Goal: Communication & Community: Answer question/provide support

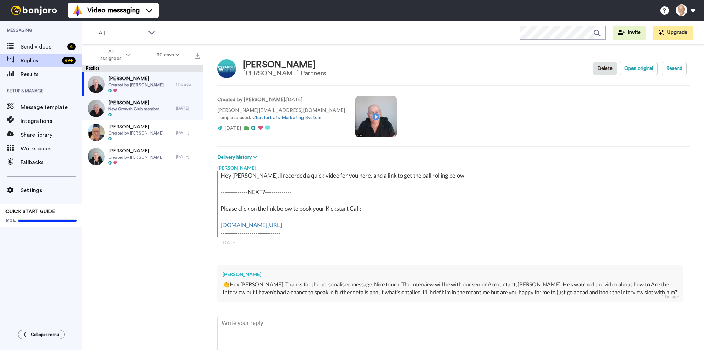
type textarea "Y"
type textarea "x"
type textarea "Ye"
type textarea "x"
type textarea "Yes"
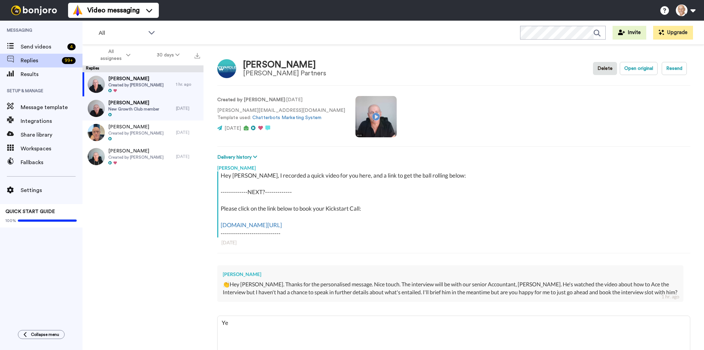
type textarea "x"
type textarea "Yes"
type textarea "x"
type textarea "Yes g"
type textarea "x"
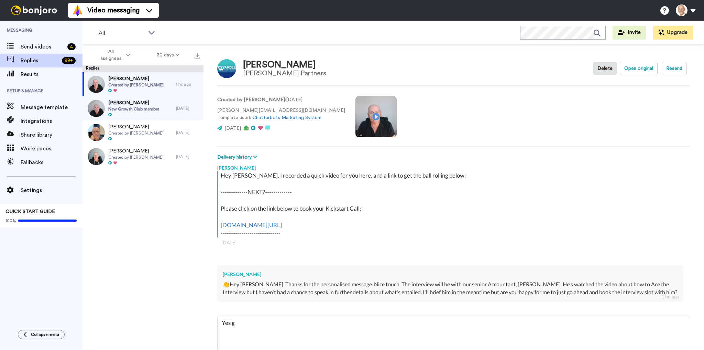
type textarea "Yes gr"
type textarea "x"
type textarea "Yes gre"
type textarea "x"
type textarea "Yes grea"
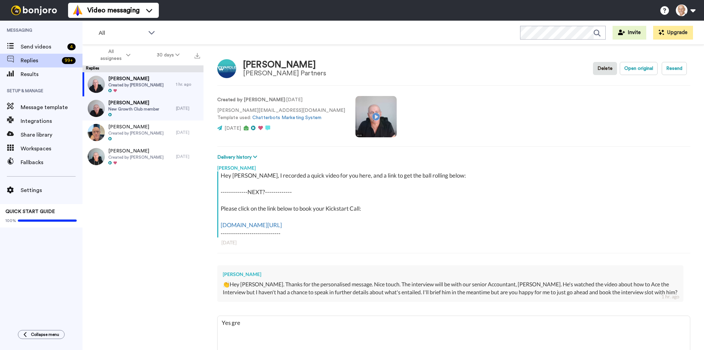
type textarea "x"
type textarea "Yes great,"
type textarea "x"
type textarea "Yes great,"
type textarea "x"
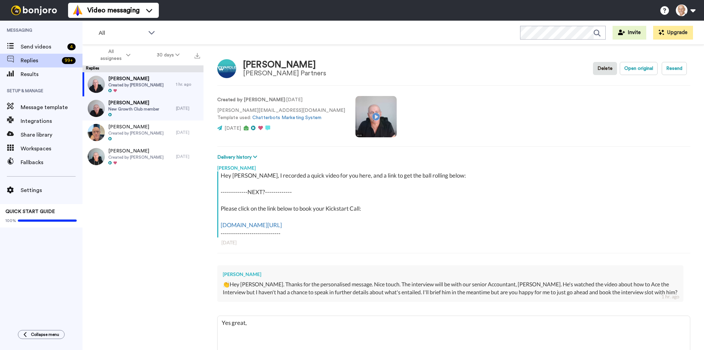
type textarea "Yes great, N"
type textarea "x"
type textarea "Yes great, Ni"
type textarea "x"
type textarea "Yes great, Nic"
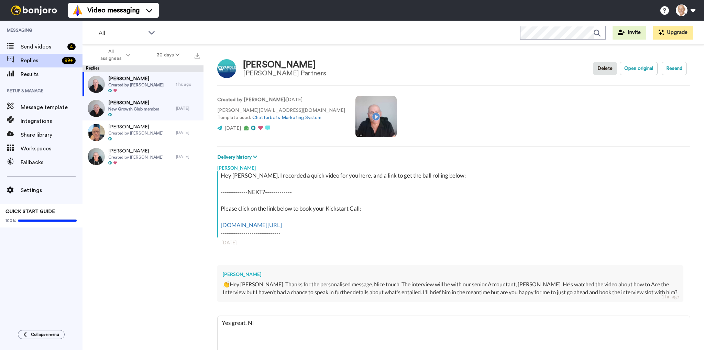
type textarea "x"
type textarea "Yes great, [PERSON_NAME]"
type textarea "x"
type textarea "Yes great, [PERSON_NAME]"
type textarea "x"
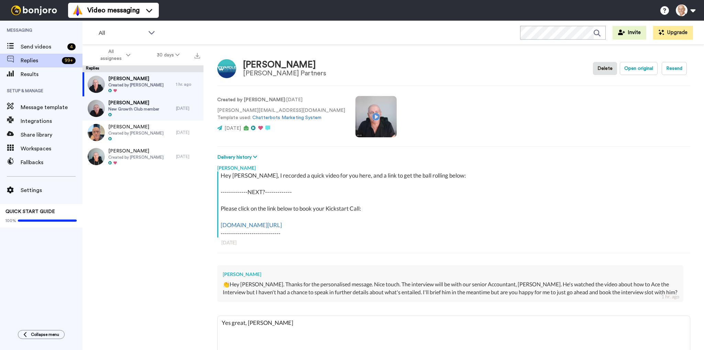
type textarea "Yes great, [PERSON_NAME]"
type textarea "x"
type textarea "Yes great, [PERSON_NAME]."
type textarea "x"
type textarea "Yes great, [PERSON_NAME]."
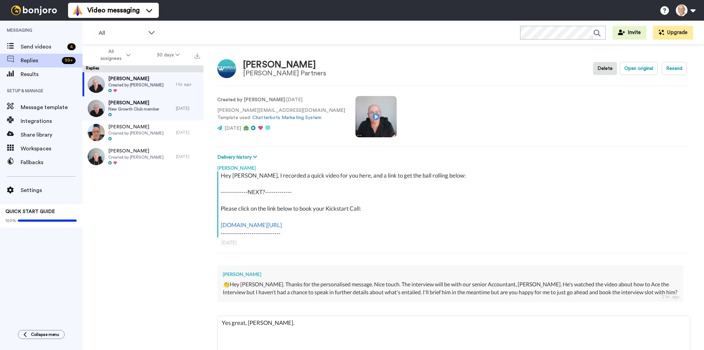
type textarea "x"
type textarea "Yes great, [PERSON_NAME]. G"
type textarea "x"
type textarea "Yes great, [PERSON_NAME]. Go"
type textarea "x"
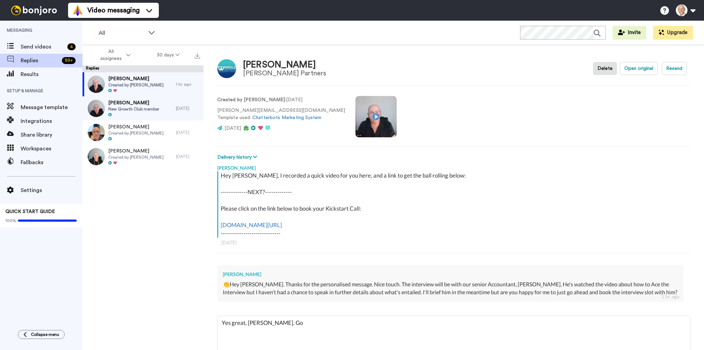
type textarea "Yes great, [PERSON_NAME]. Go"
type textarea "x"
type textarea "Yes great, [PERSON_NAME]. Go f"
type textarea "x"
type textarea "Yes great, [PERSON_NAME]. Go fo"
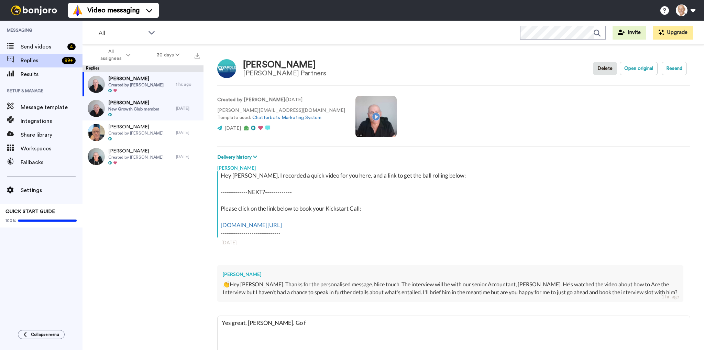
type textarea "x"
type textarea "Yes great, [PERSON_NAME]. Go for"
type textarea "x"
type textarea "Yes great, [PERSON_NAME]. Go for"
type textarea "x"
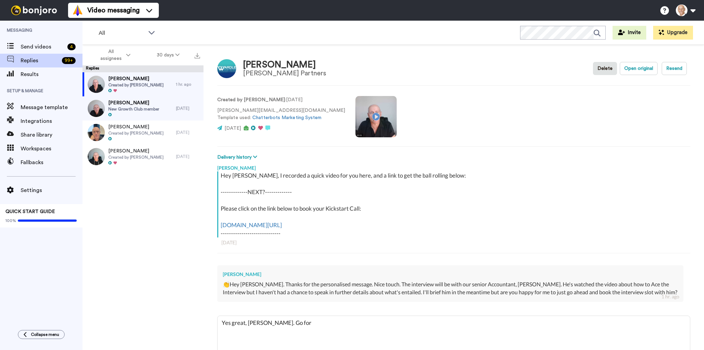
type textarea "Yes great, [PERSON_NAME]. Go for i"
type textarea "x"
type textarea "Yes great, [PERSON_NAME]. Go for it"
type textarea "x"
type textarea "Yes great, [PERSON_NAME]. Go for it."
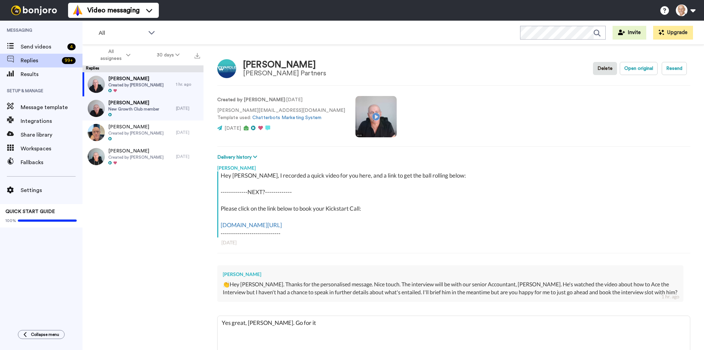
type textarea "x"
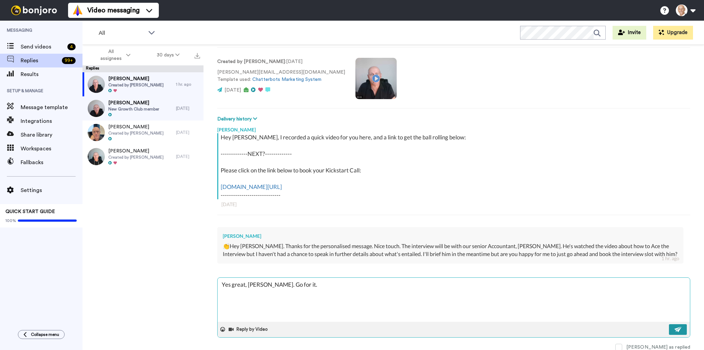
type textarea "Yes great, [PERSON_NAME]. Go for it."
click at [670, 328] on button at bounding box center [678, 329] width 18 height 11
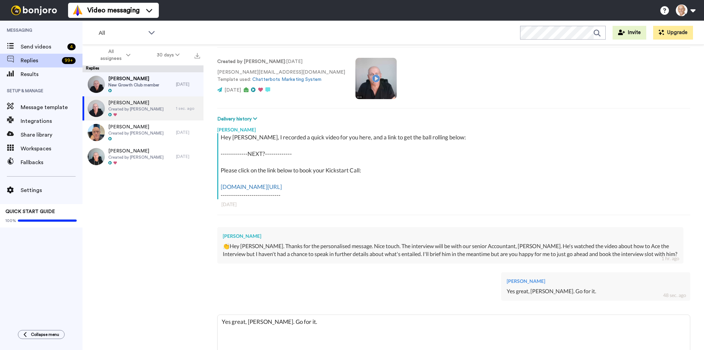
type textarea "x"
